Goal: Task Accomplishment & Management: Contribute content

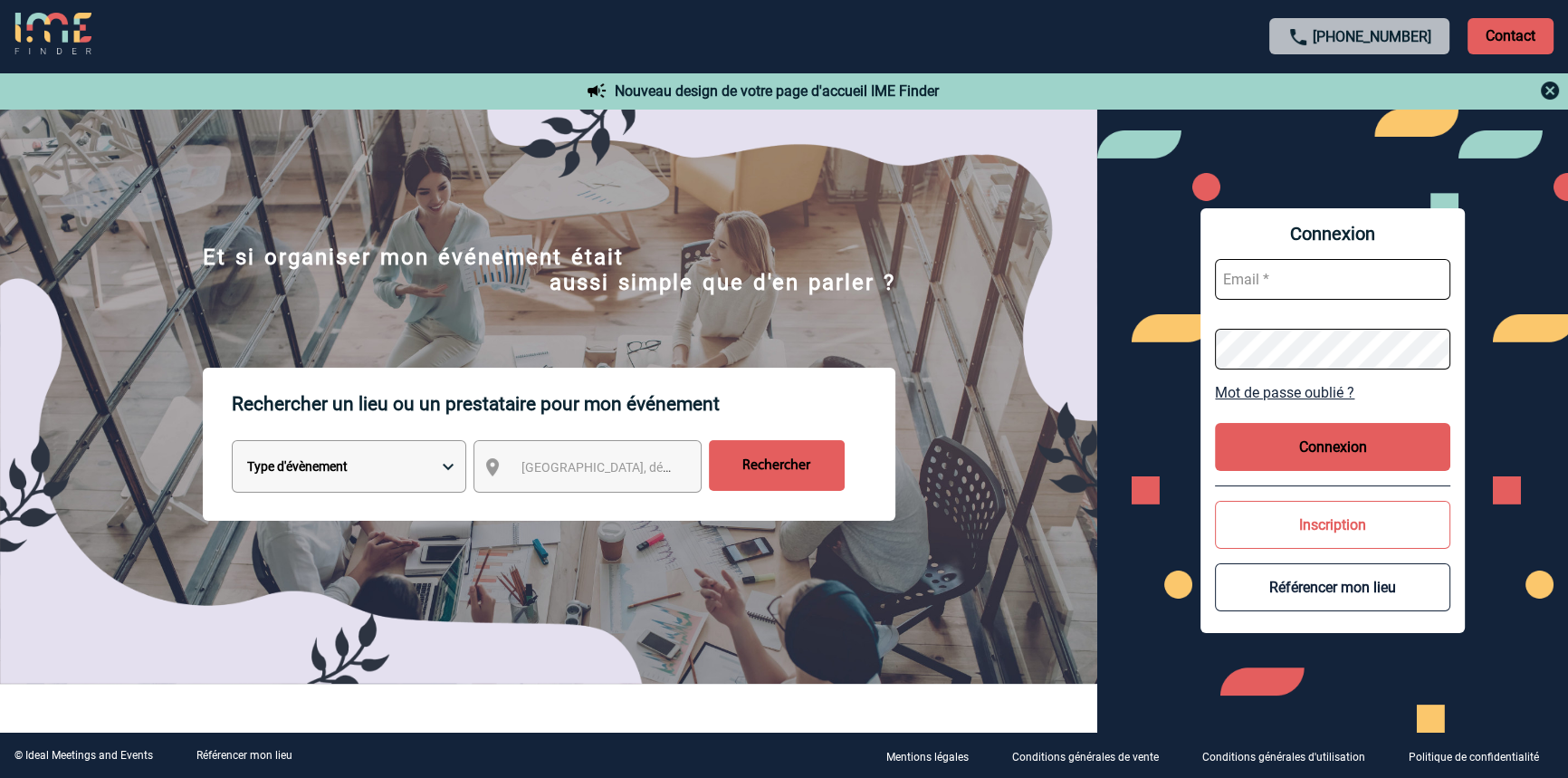
type input "blemonnier@ime-groupe.com"
click at [1392, 455] on button "Connexion" at bounding box center [1332, 447] width 235 height 48
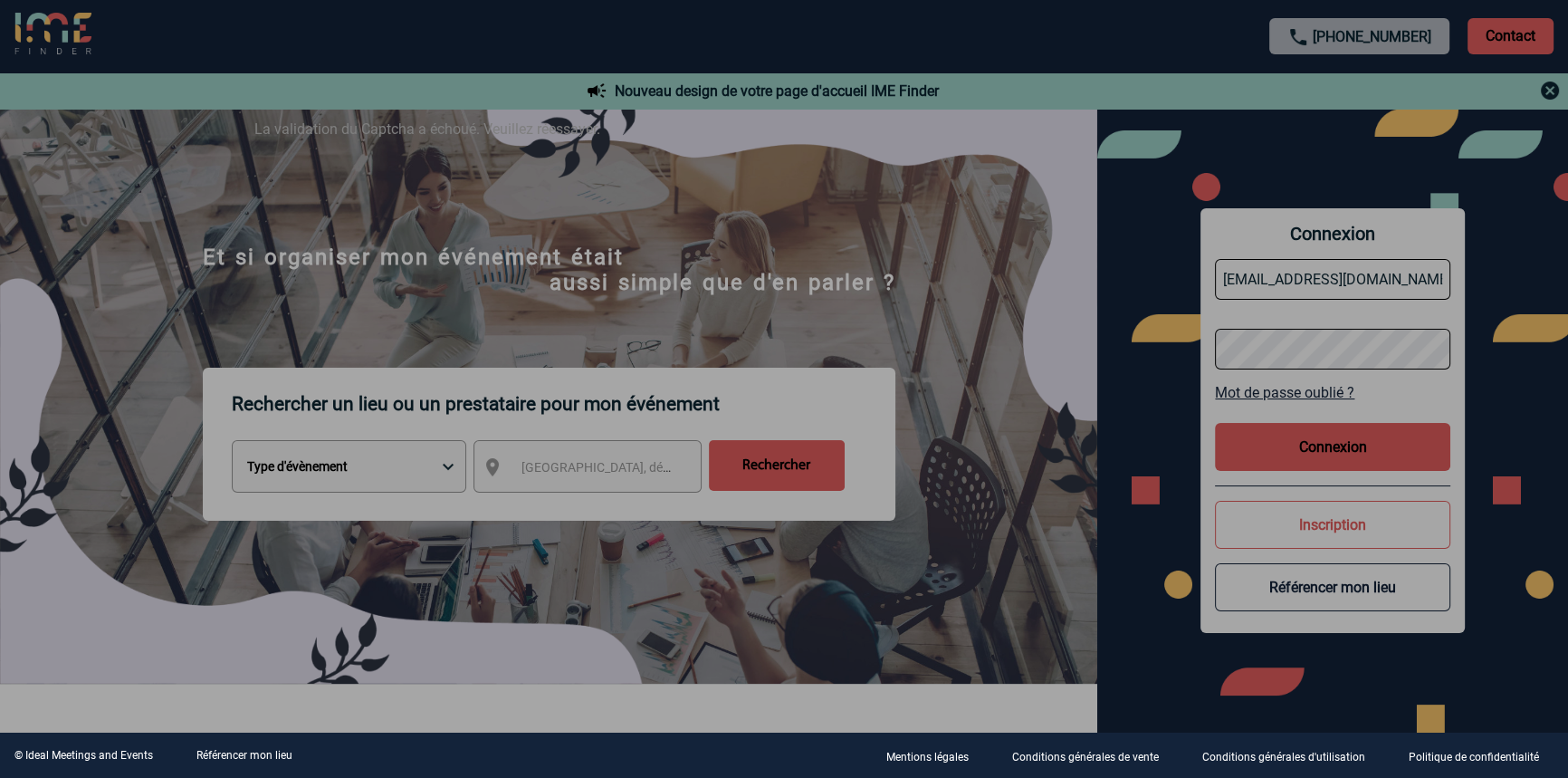
click at [1288, 436] on div at bounding box center [784, 389] width 1568 height 778
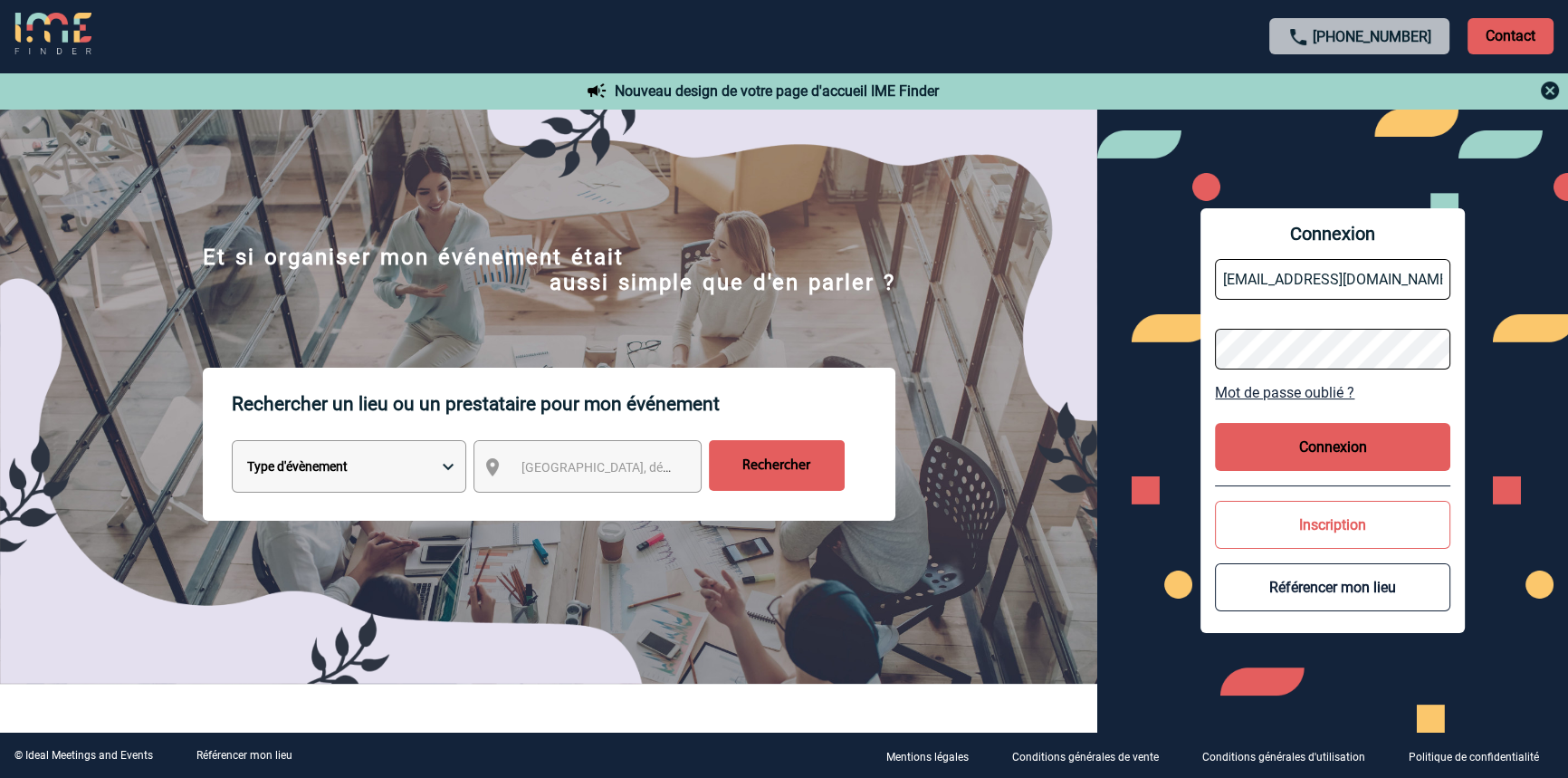
click at [1252, 457] on button "Connexion" at bounding box center [1332, 447] width 235 height 48
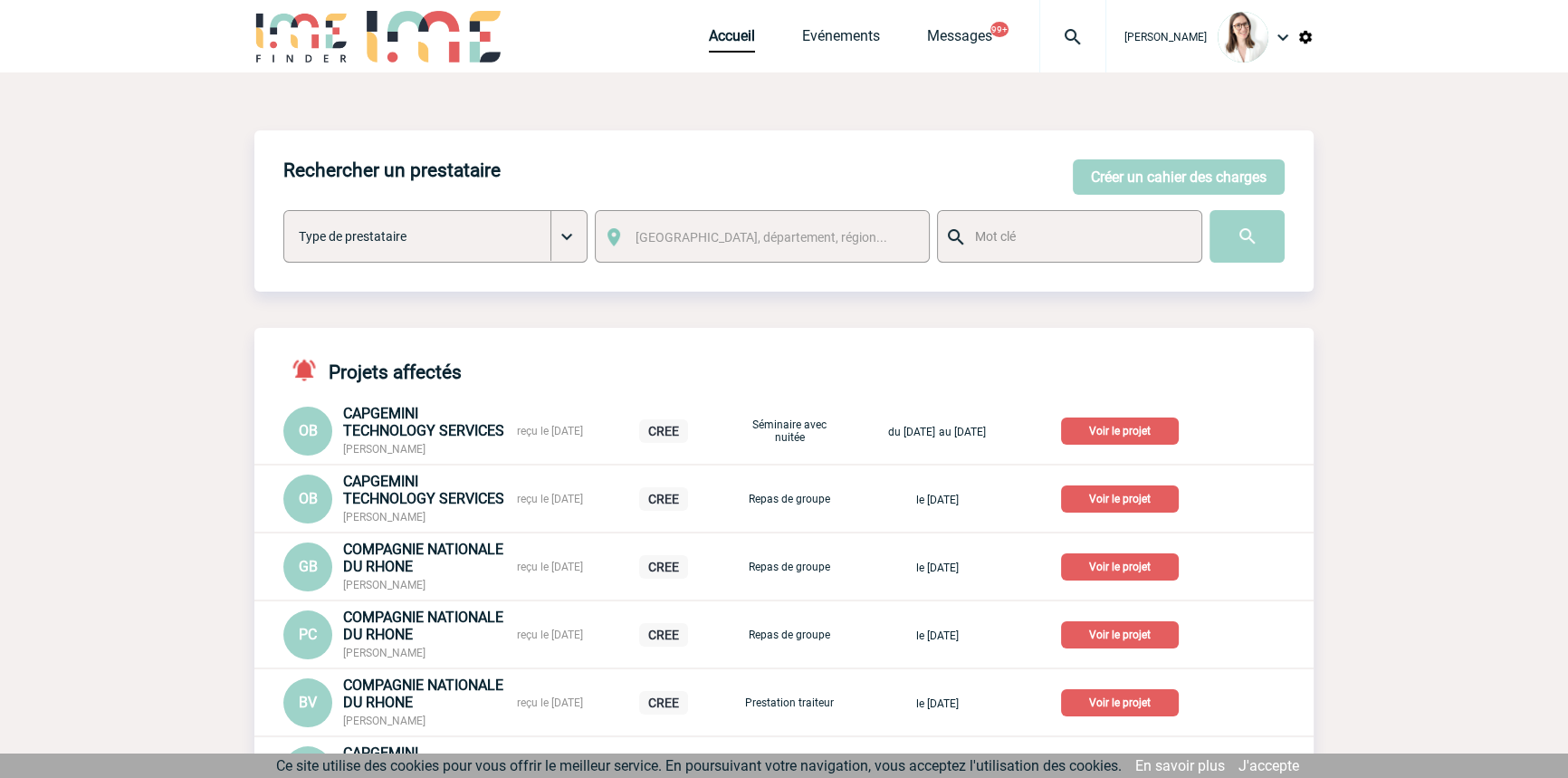
click at [1040, 46] on img at bounding box center [1073, 36] width 65 height 21
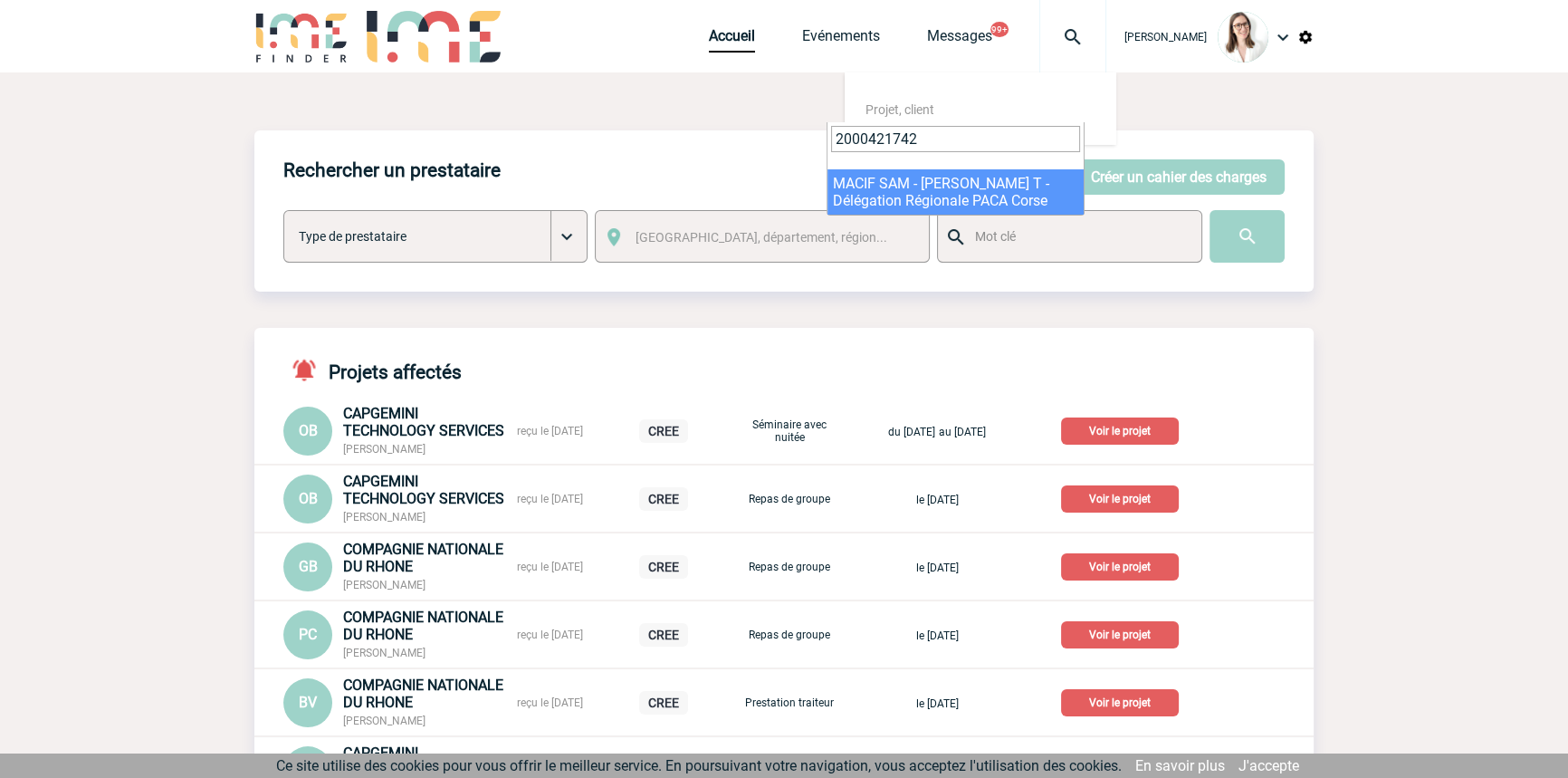
type input "2000421742"
select select "21243"
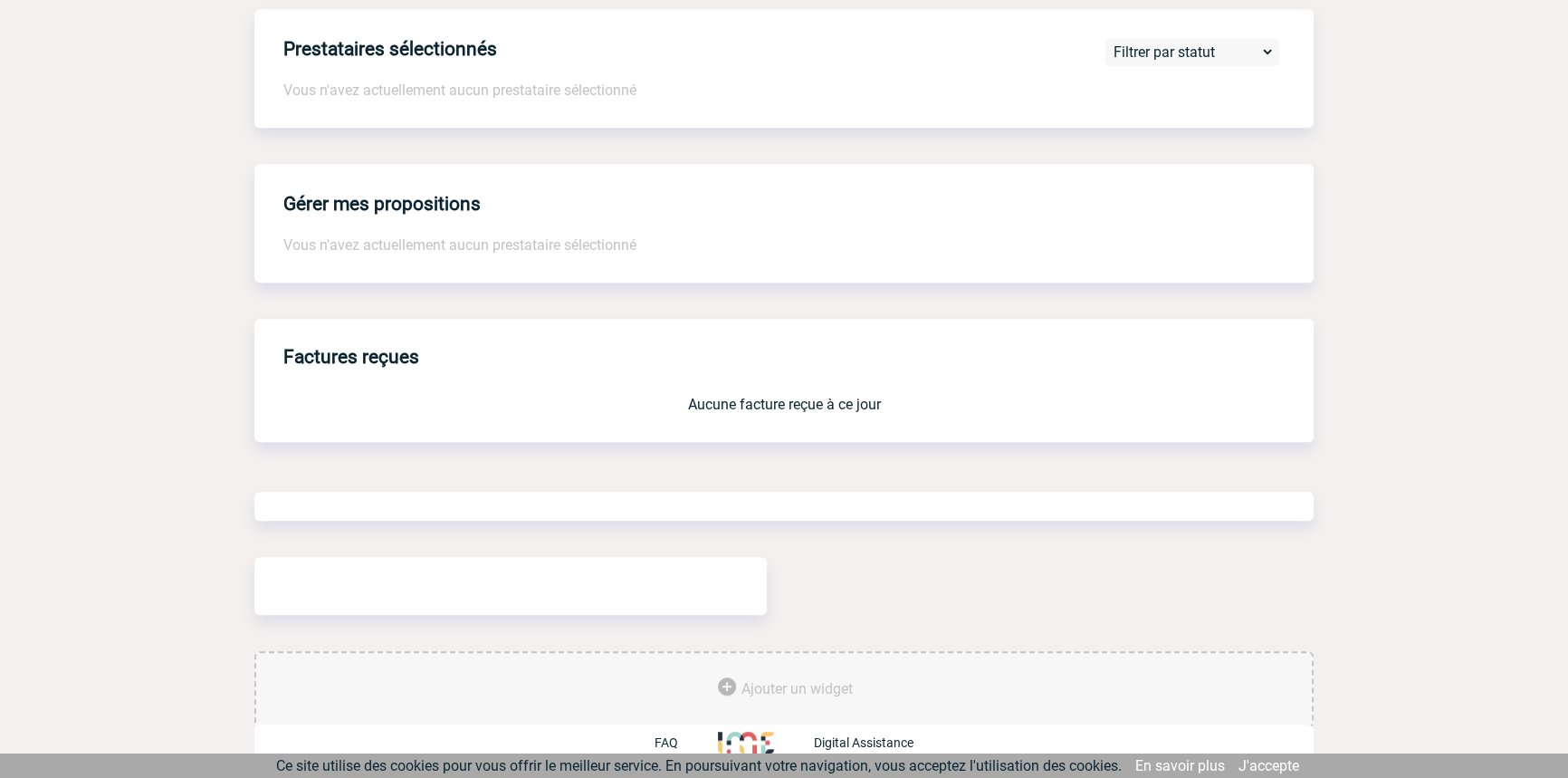
scroll to position [2082, 0]
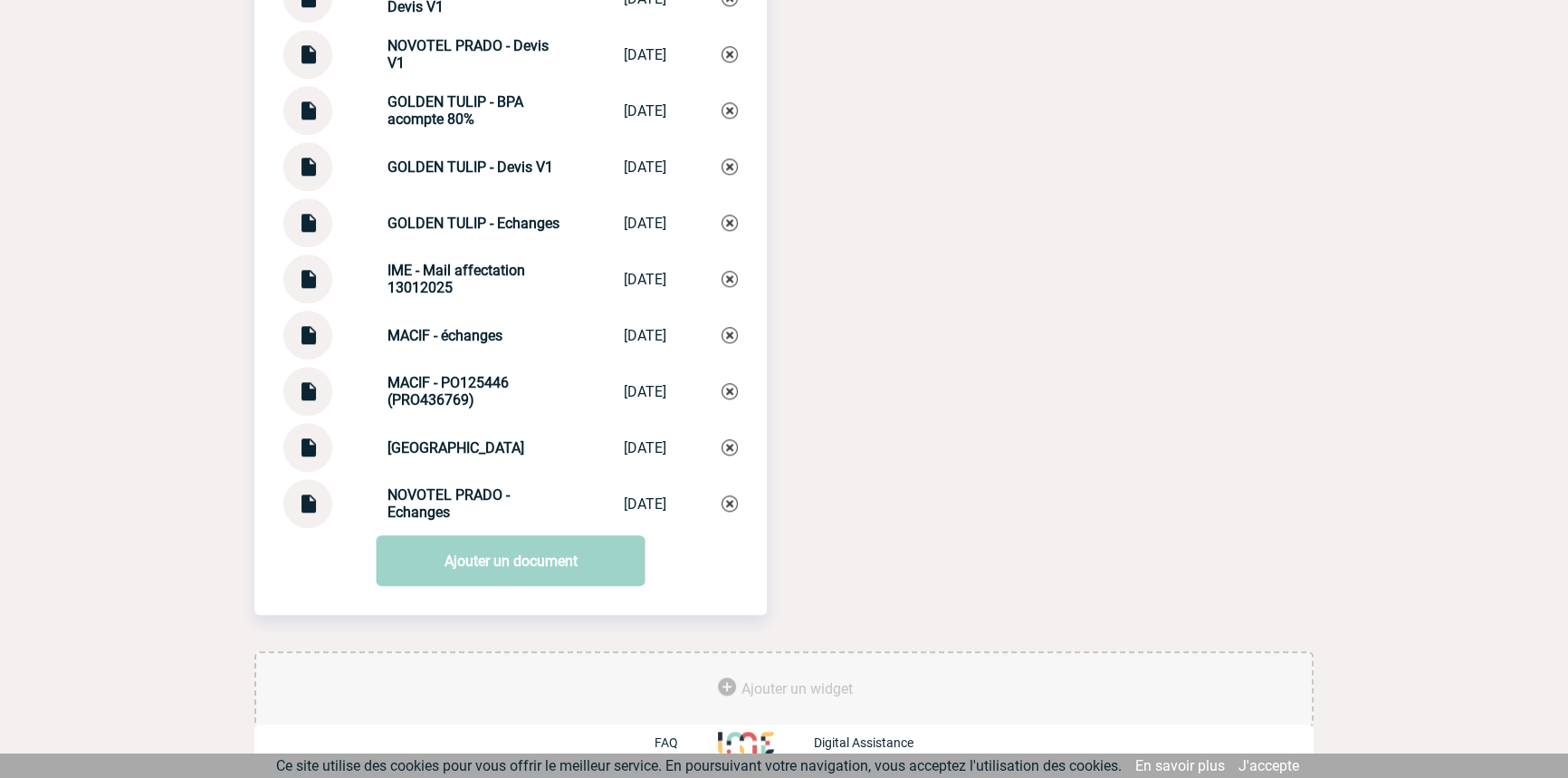
click at [298, 340] on img at bounding box center [308, 328] width 23 height 35
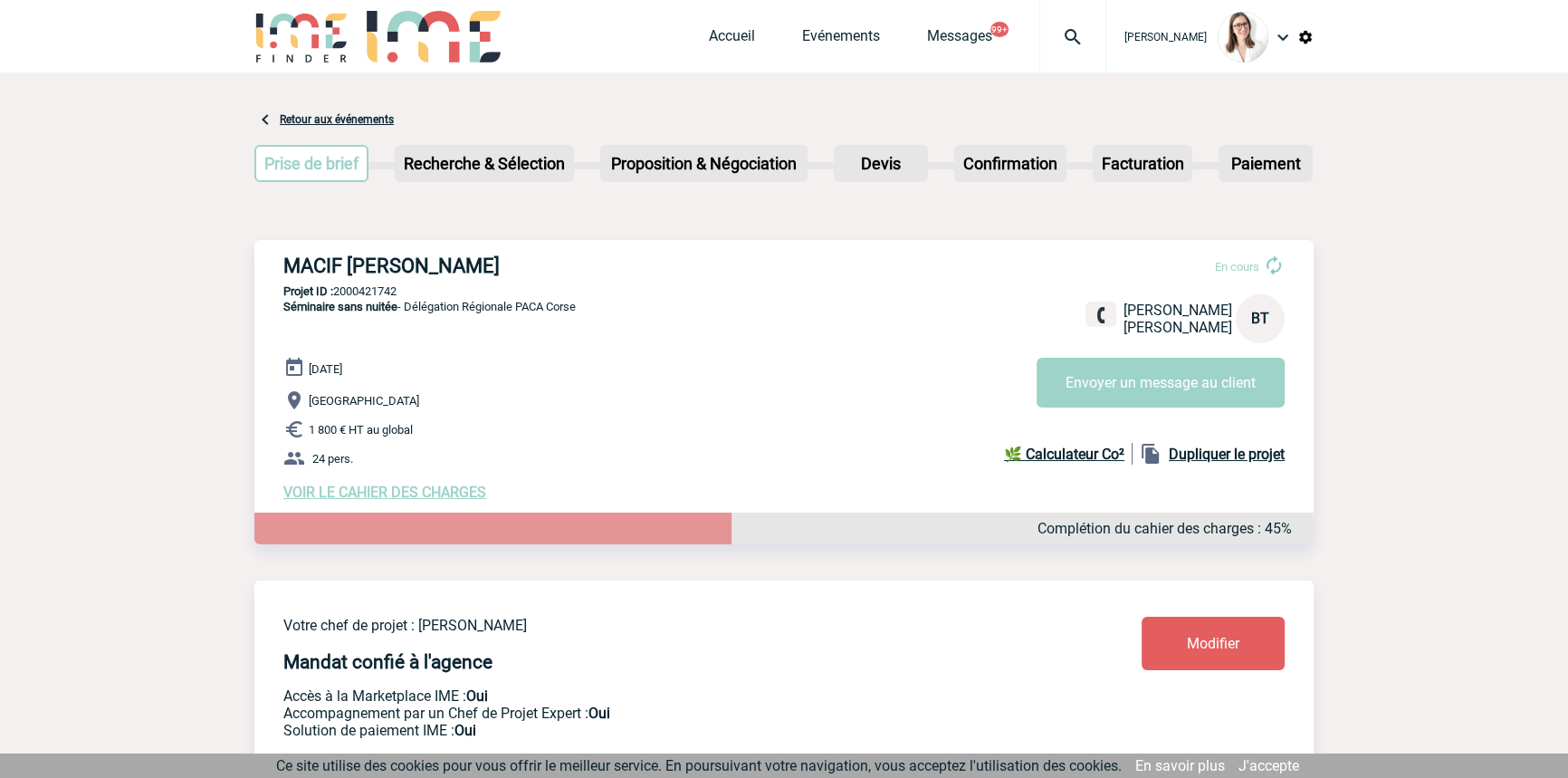
click at [1040, 29] on img at bounding box center [1073, 36] width 65 height 21
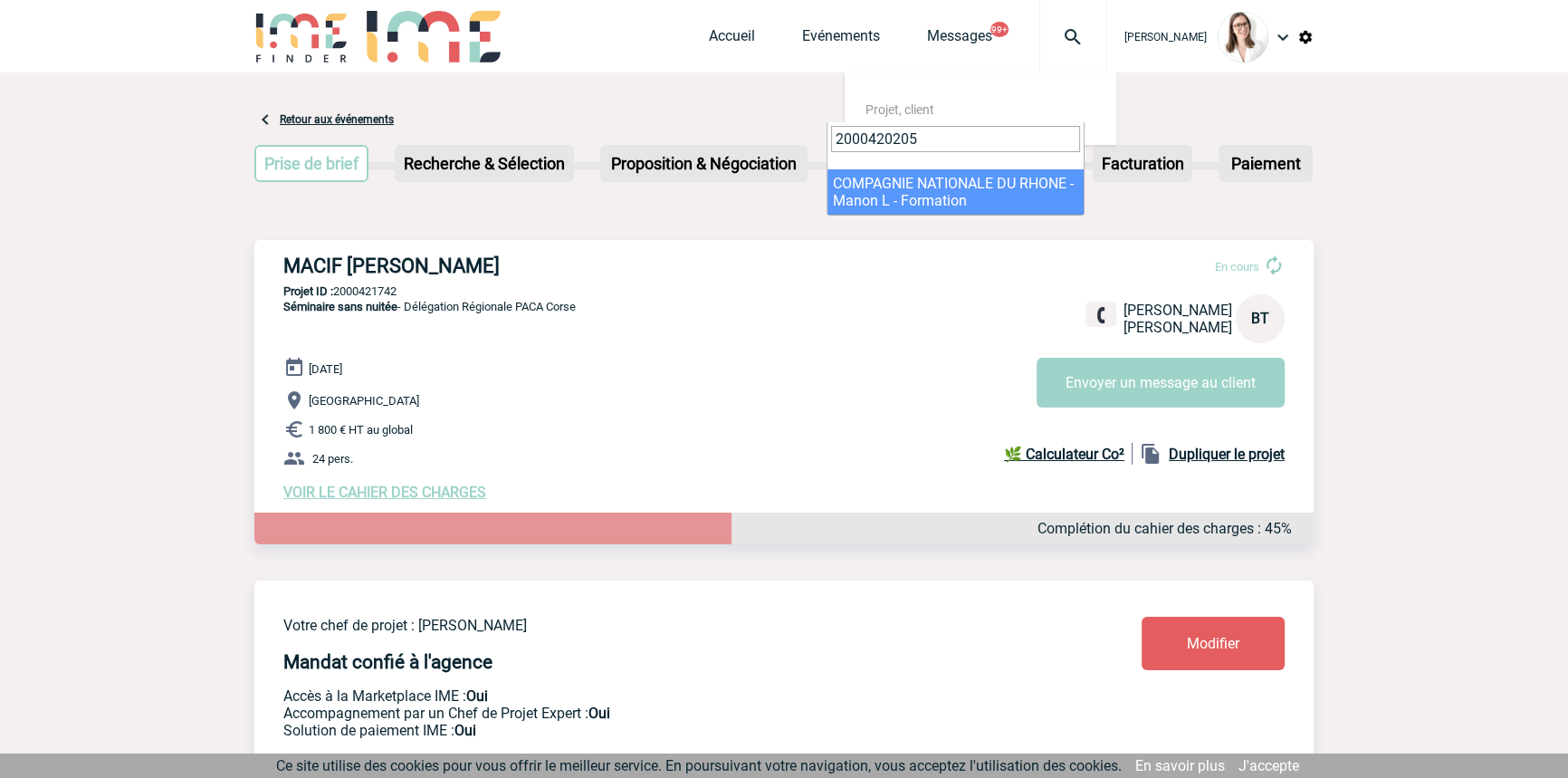
type input "2000420205"
select select "19706"
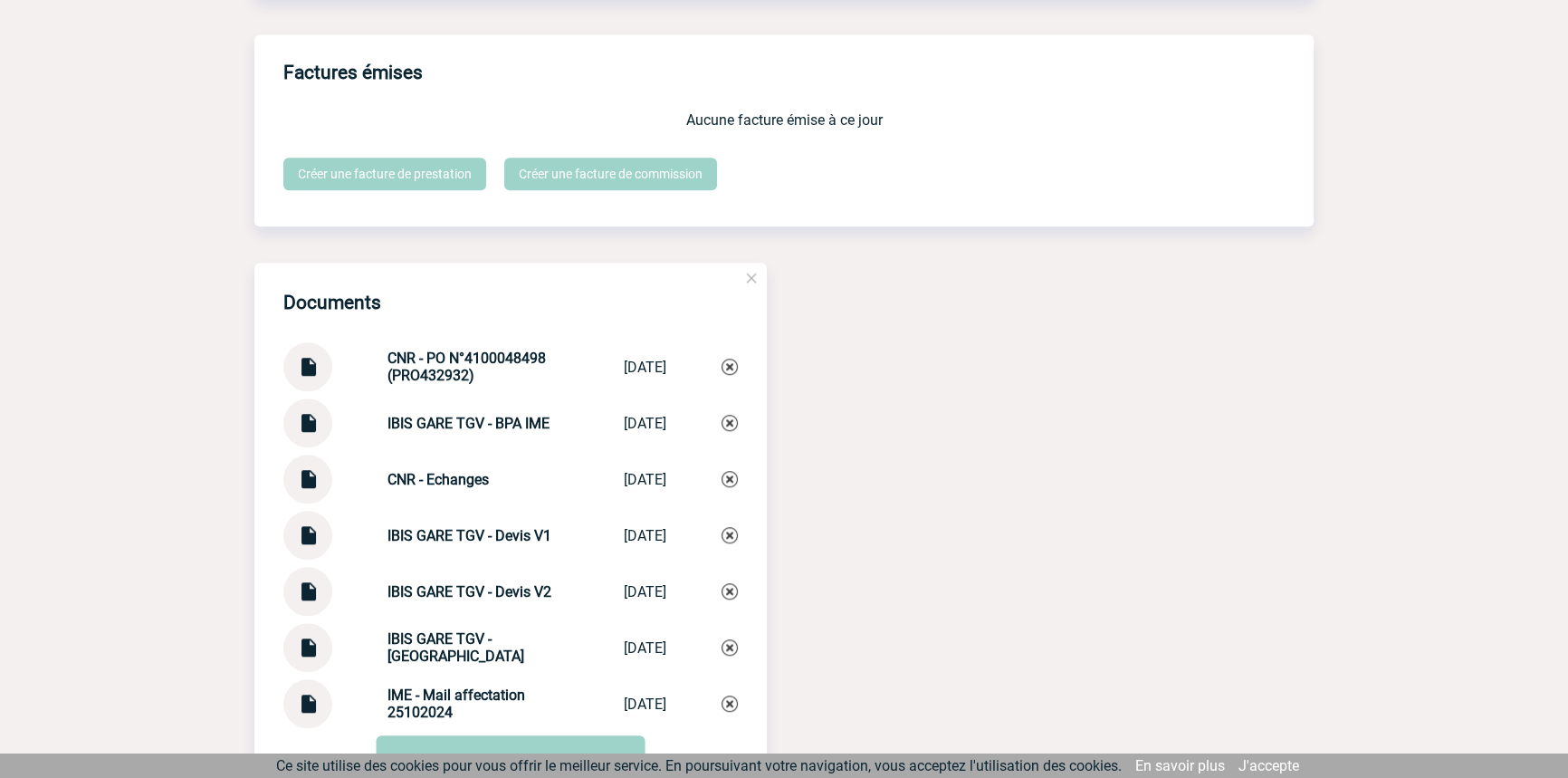
scroll to position [1857, 0]
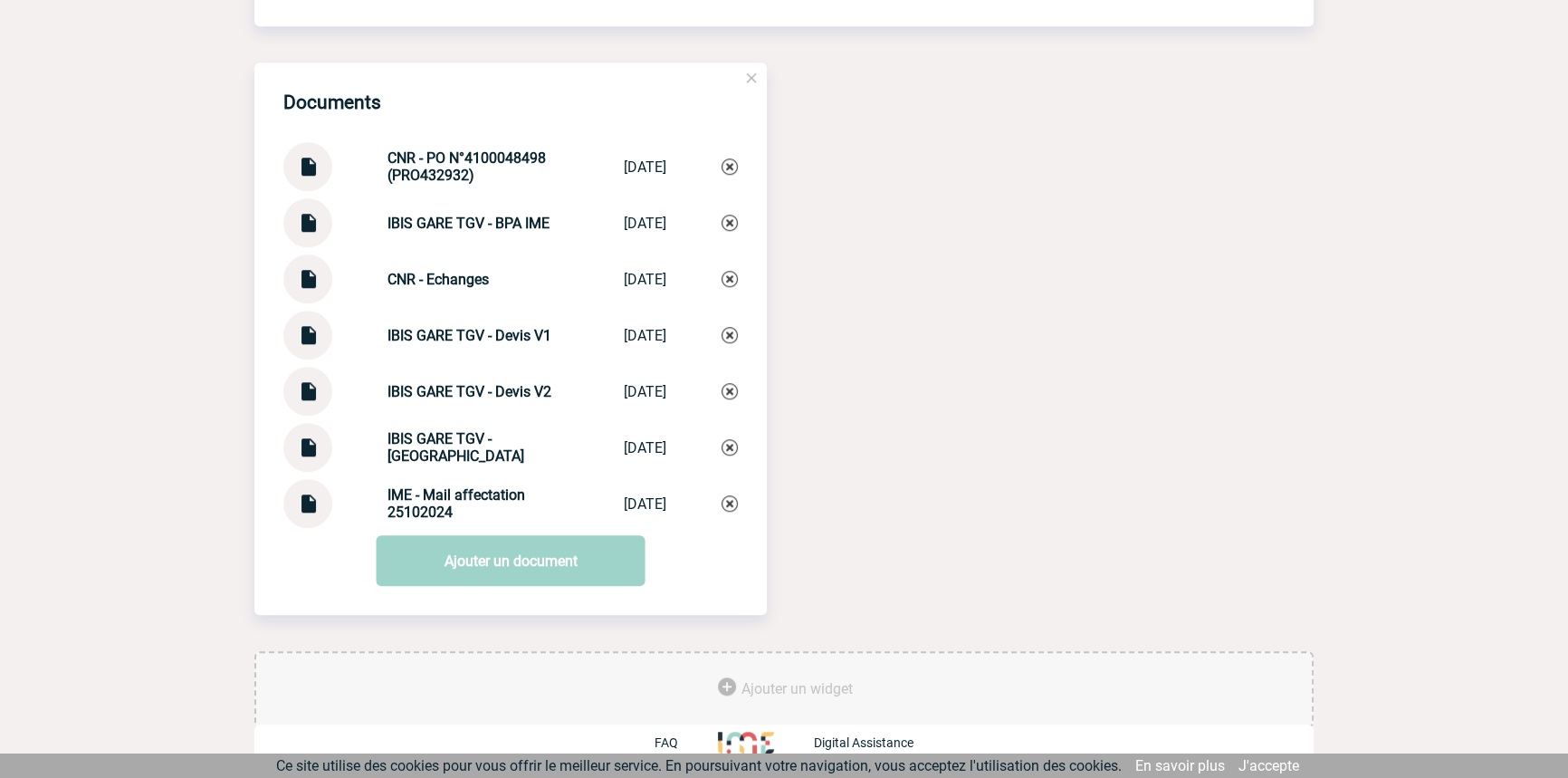
click at [310, 230] on img at bounding box center [308, 216] width 23 height 35
click at [314, 376] on img at bounding box center [308, 385] width 23 height 35
click at [308, 444] on img at bounding box center [308, 441] width 23 height 35
click at [576, 541] on link "Ajouter un document" at bounding box center [510, 560] width 269 height 51
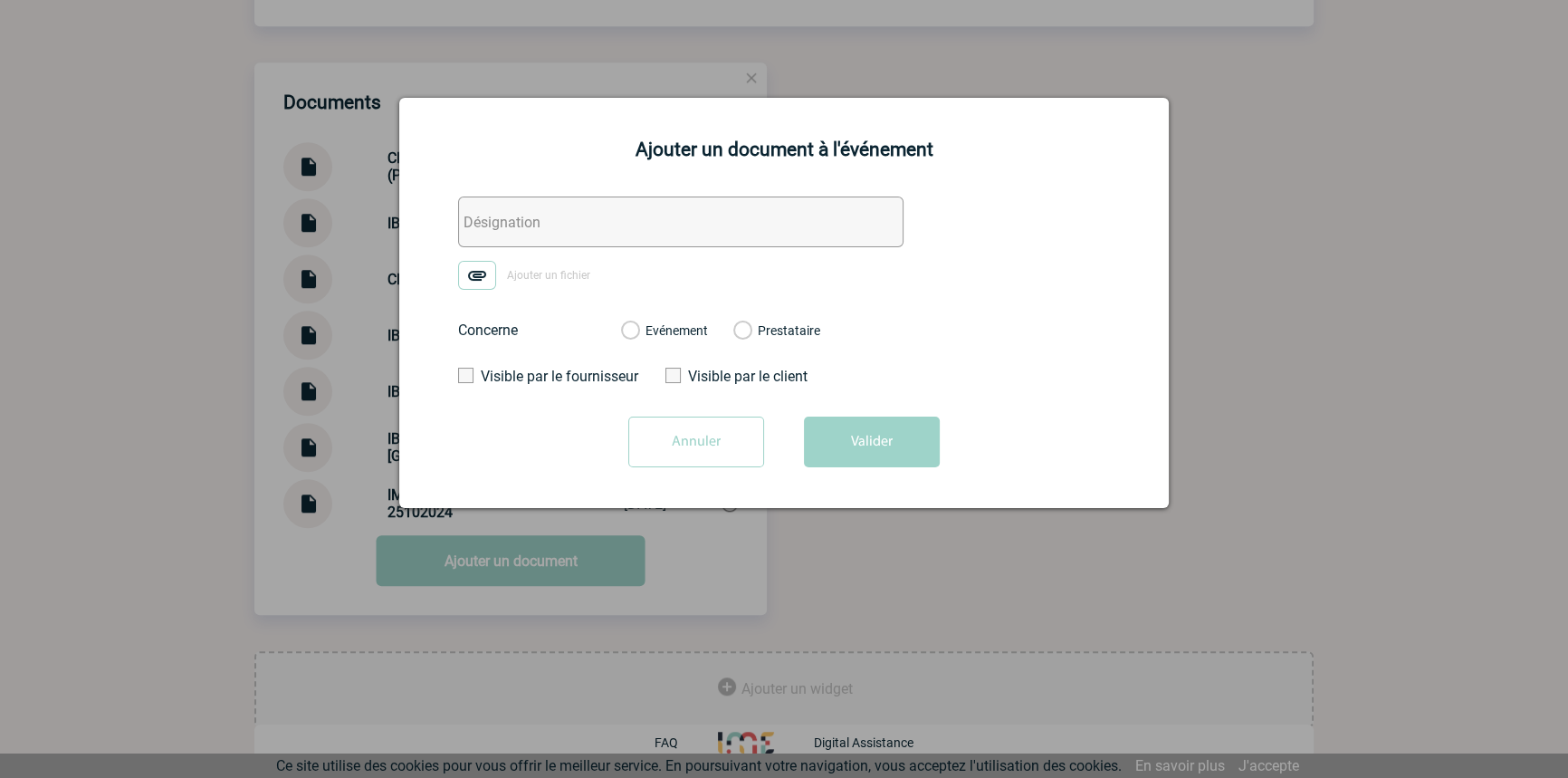
click at [541, 244] on input "text" at bounding box center [680, 221] width 445 height 51
type input "Mise en relation"
click at [489, 278] on img at bounding box center [477, 275] width 38 height 29
click at [0, 0] on input "Ajouter un fichier" at bounding box center [0, 0] width 0 height 0
click at [639, 332] on label "Evénement" at bounding box center [629, 332] width 18 height 17
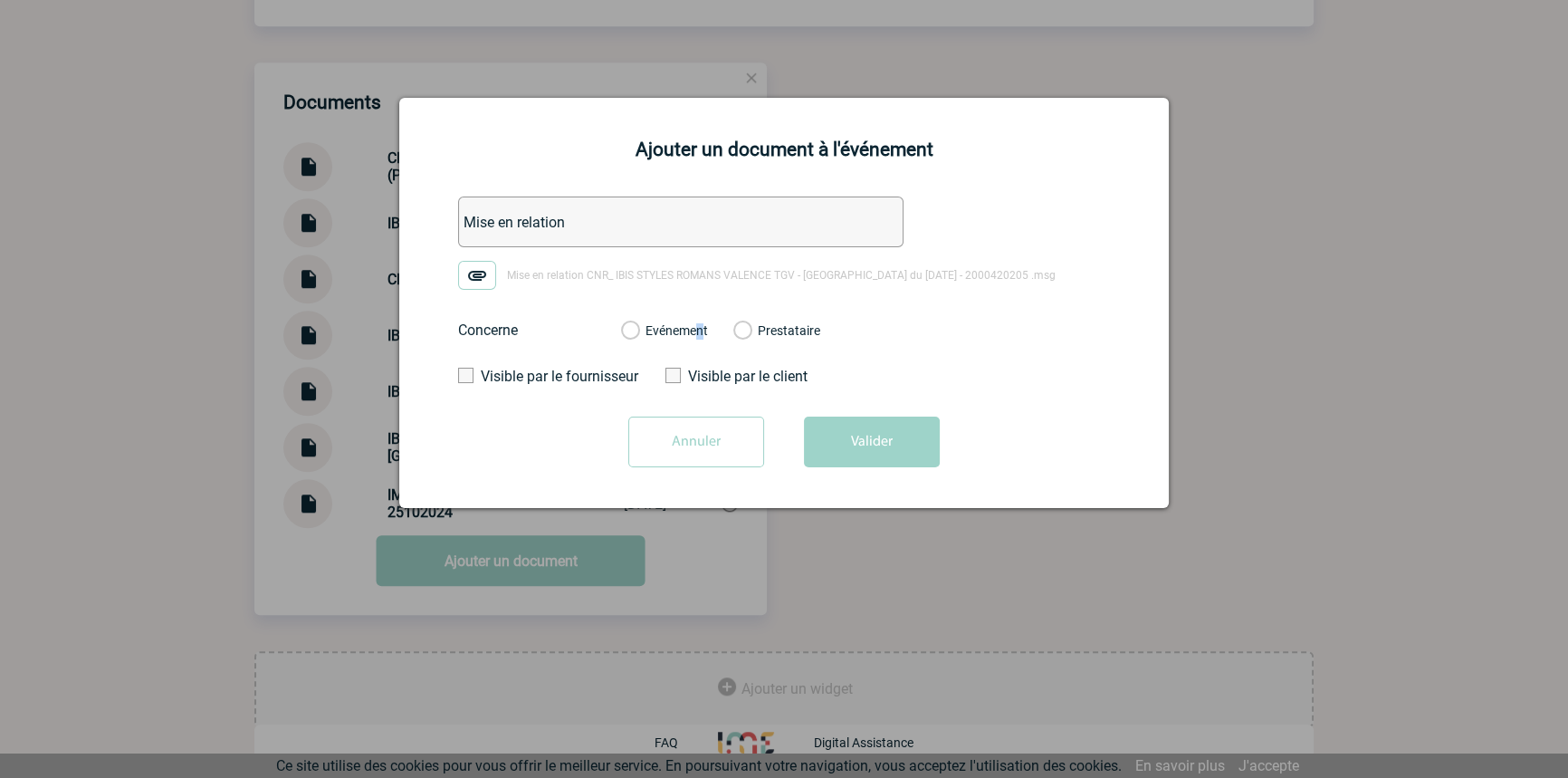
click at [850, 442] on button "Valider" at bounding box center [872, 442] width 136 height 51
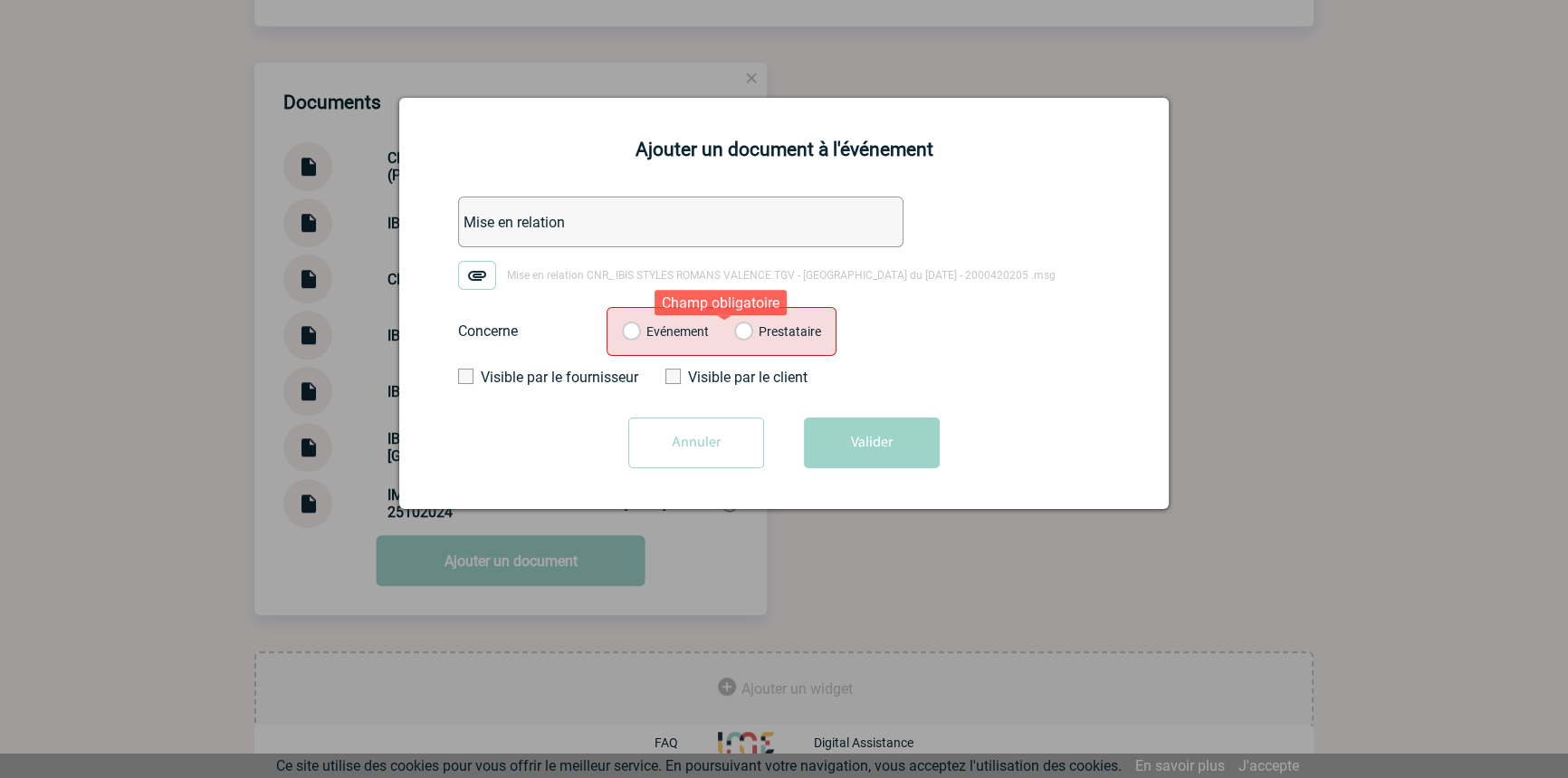
click at [639, 326] on label "Evénement" at bounding box center [630, 333] width 18 height 17
click at [0, 0] on input "Evénement" at bounding box center [0, 0] width 0 height 0
click at [877, 416] on form "Mise en relation Mise en relation CNR_ IBIS STYLES ROMANS VALENCE TGV - Réunion…" at bounding box center [784, 338] width 724 height 285
click at [885, 429] on button "Valider" at bounding box center [872, 442] width 136 height 51
